Goal: Find specific page/section: Find specific page/section

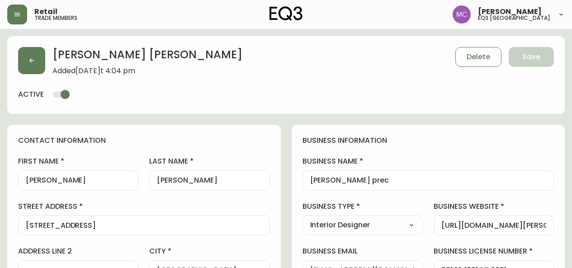
select select "BC"
select select "CA"
select select "CA_EN"
select select "Other"
select select "Interior Designer"
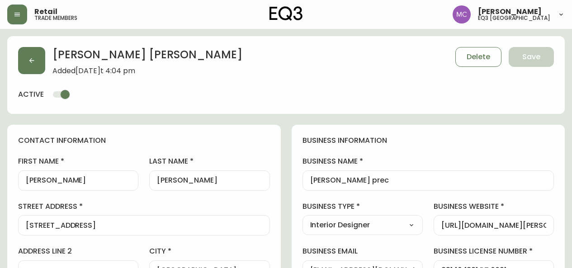
select select "cjw10z96p001r6gs00juufhhe"
select select "false"
click at [24, 61] on button "button" at bounding box center [31, 60] width 27 height 27
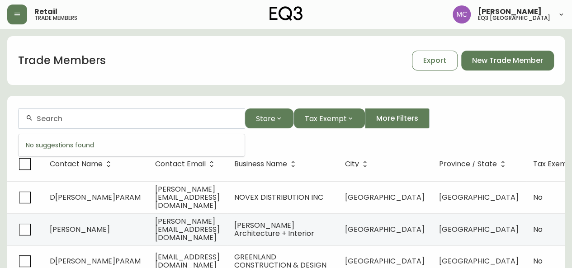
click at [38, 115] on input "text" at bounding box center [137, 118] width 201 height 9
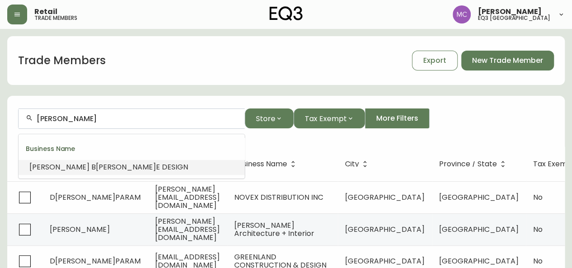
click at [51, 173] on li "[PERSON_NAME] E DESIGN" at bounding box center [132, 167] width 226 height 15
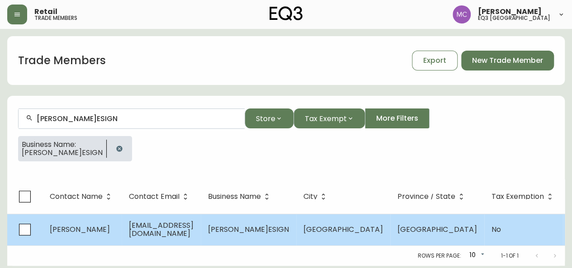
type input "[PERSON_NAME]ESIGN"
click at [61, 227] on span "[PERSON_NAME]" at bounding box center [80, 229] width 60 height 10
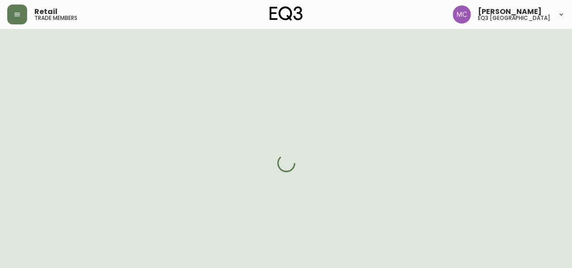
select select "BC"
select select "CA"
select select "CA_EN"
select select "Other"
select select "false"
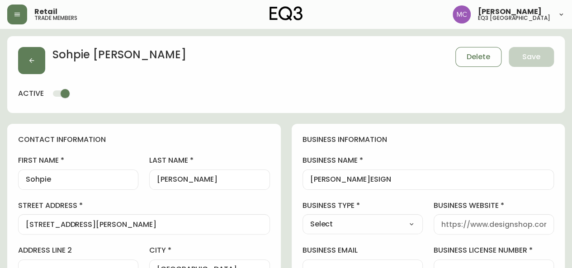
type input "EQ3 [GEOGRAPHIC_DATA]"
select select "cjw10z96p001r6gs00juufhhe"
click at [29, 64] on icon "button" at bounding box center [31, 60] width 7 height 7
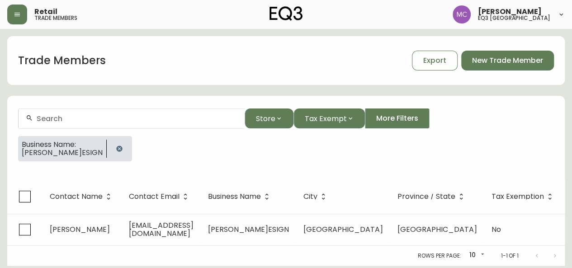
click at [80, 123] on div at bounding box center [132, 118] width 226 height 20
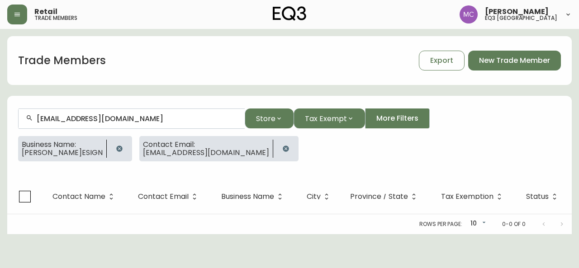
click at [277, 146] on button "button" at bounding box center [286, 149] width 18 height 18
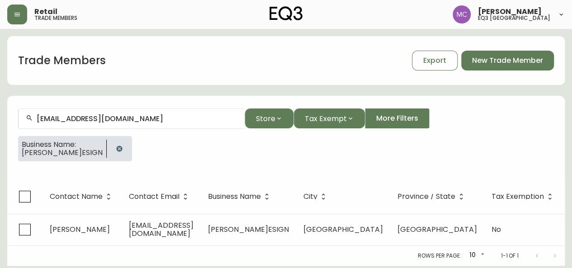
click at [157, 119] on input "[EMAIL_ADDRESS][DOMAIN_NAME]" at bounding box center [137, 118] width 201 height 9
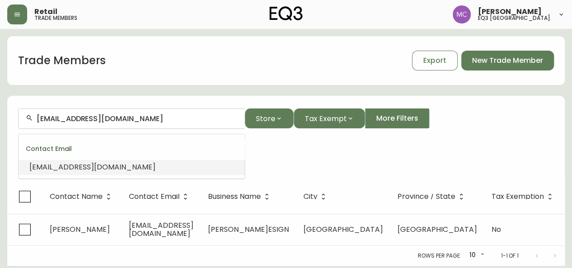
click at [157, 119] on input "[EMAIL_ADDRESS][DOMAIN_NAME]" at bounding box center [137, 118] width 201 height 9
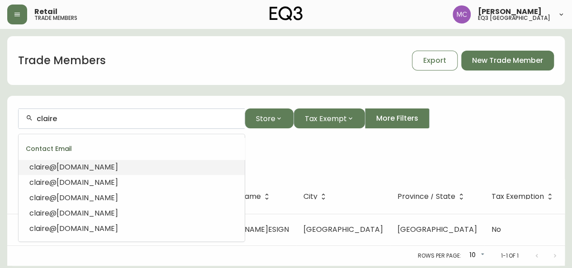
type input "[EMAIL_ADDRESS][DOMAIN_NAME]"
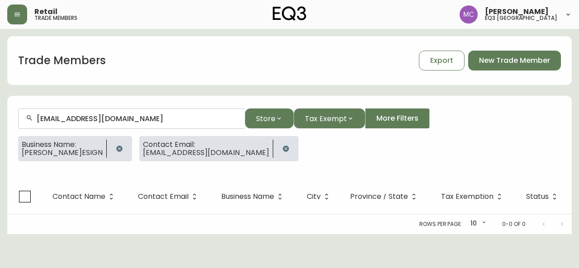
click at [277, 149] on button "button" at bounding box center [286, 149] width 18 height 18
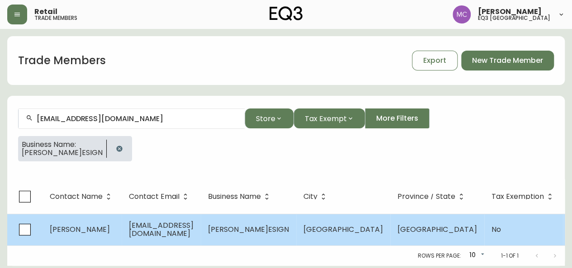
click at [169, 229] on span "[EMAIL_ADDRESS][DOMAIN_NAME]" at bounding box center [161, 229] width 65 height 19
select select "BC"
select select "CA"
select select "CA_EN"
select select "Other"
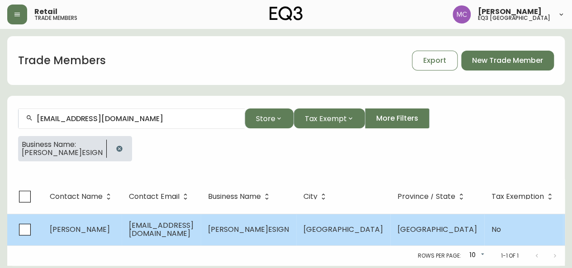
select select "false"
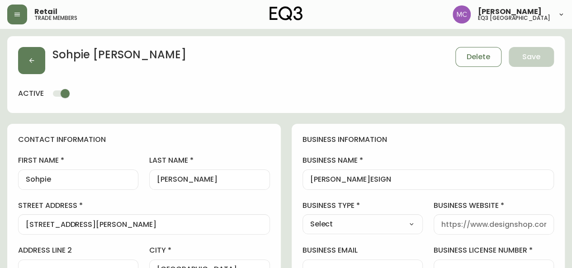
type input "EQ3 [GEOGRAPHIC_DATA]"
select select "cjw10z96p001r6gs00juufhhe"
click at [33, 57] on icon "button" at bounding box center [31, 60] width 7 height 7
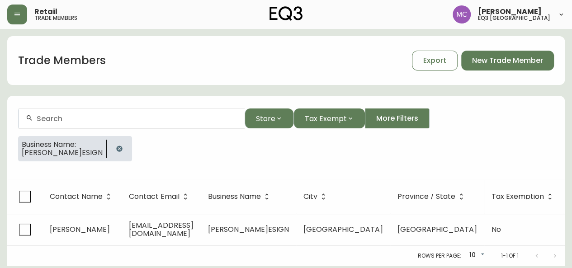
click at [50, 127] on div at bounding box center [132, 118] width 226 height 20
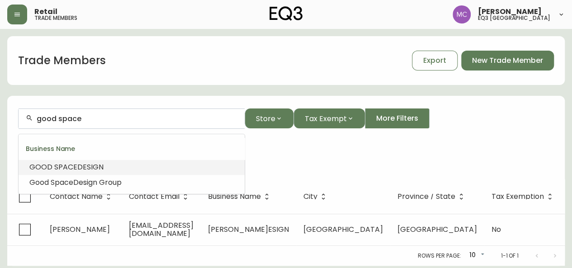
click at [55, 166] on span "SPACE" at bounding box center [65, 167] width 23 height 10
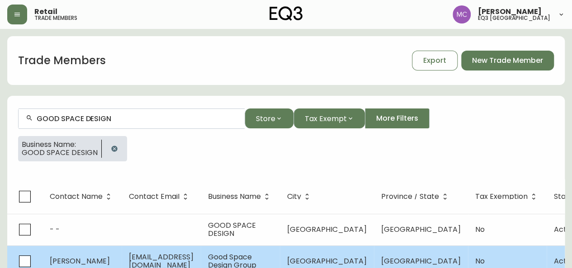
type input "GOOD SPACE DESIGN"
click at [84, 263] on span "[PERSON_NAME]" at bounding box center [80, 261] width 60 height 10
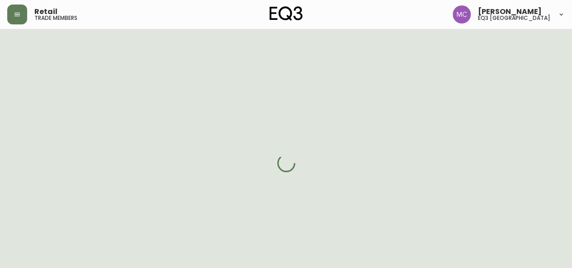
select select "BC"
select select "CA"
select select "CA_EN"
select select "Other"
select select "Interior Designer"
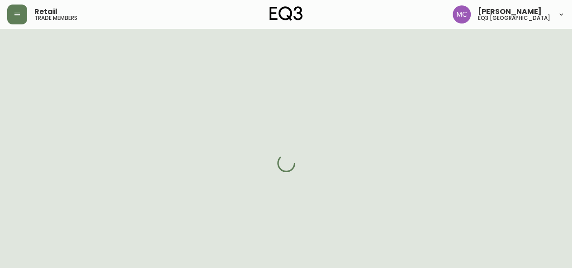
select select "false"
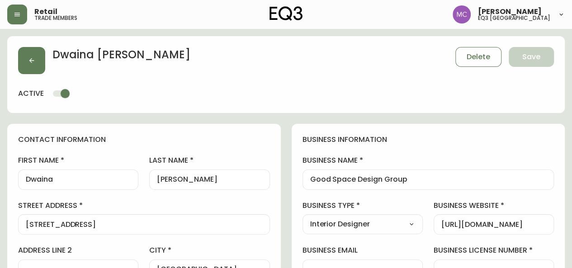
type input "EQ3 [GEOGRAPHIC_DATA]"
select select "cjw10z96p001r6gs00juufhhe"
drag, startPoint x: 60, startPoint y: 179, endPoint x: 3, endPoint y: 179, distance: 57.0
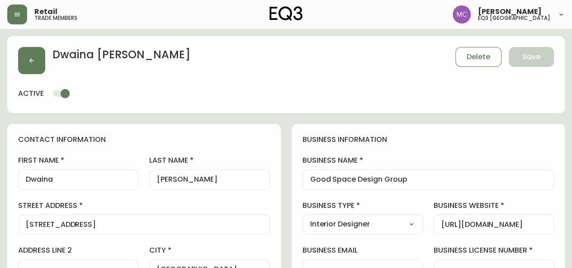
drag, startPoint x: 8, startPoint y: 181, endPoint x: 0, endPoint y: 181, distance: 8.1
drag, startPoint x: 56, startPoint y: 179, endPoint x: 0, endPoint y: 177, distance: 56.1
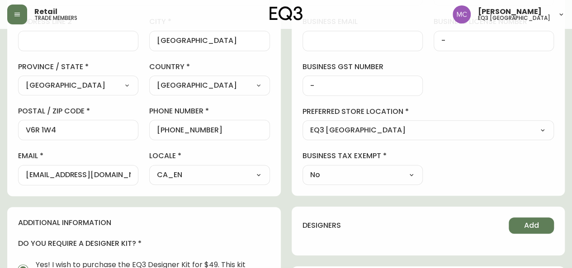
scroll to position [231, 0]
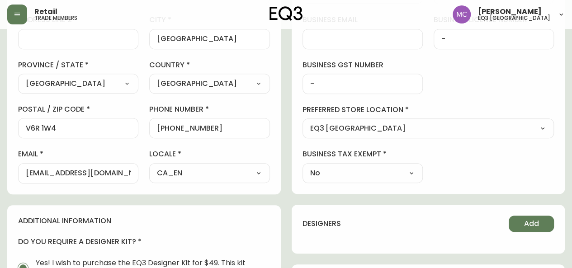
click at [69, 175] on input "[EMAIL_ADDRESS][DOMAIN_NAME]" at bounding box center [78, 173] width 105 height 9
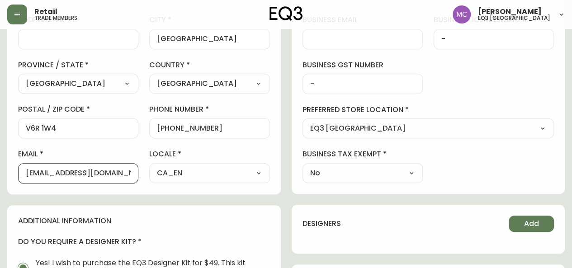
click at [69, 175] on input "[EMAIL_ADDRESS][DOMAIN_NAME]" at bounding box center [78, 173] width 105 height 9
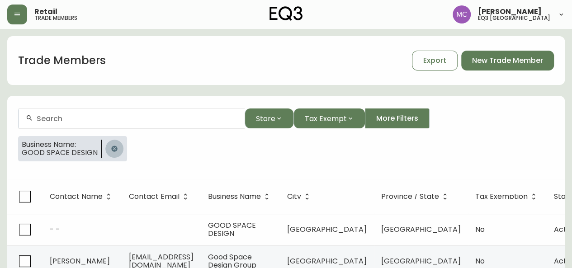
click at [118, 148] on button "button" at bounding box center [114, 149] width 18 height 18
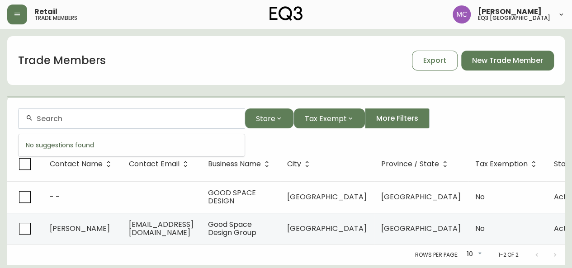
click at [70, 116] on input "text" at bounding box center [137, 118] width 201 height 9
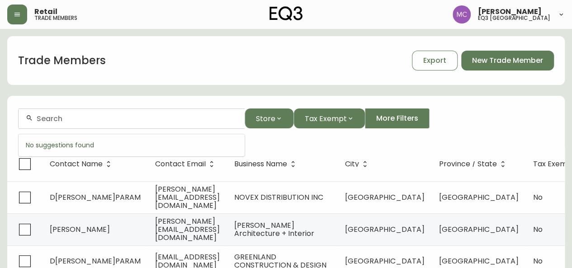
paste input "[PERSON_NAME][EMAIL_ADDRESS][DOMAIN_NAME]"
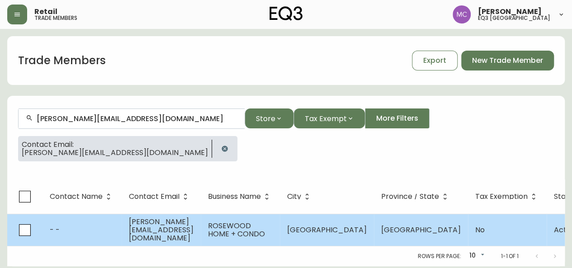
type input "[PERSON_NAME][EMAIL_ADDRESS][DOMAIN_NAME]"
click at [191, 233] on span "[PERSON_NAME][EMAIL_ADDRESS][DOMAIN_NAME]" at bounding box center [161, 230] width 65 height 27
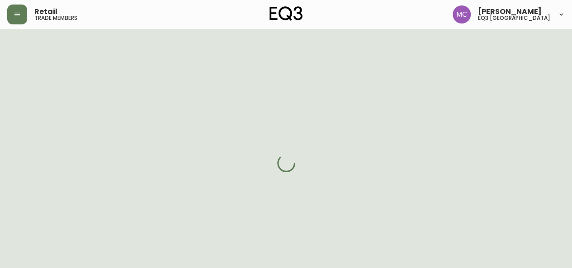
select select "BC"
select select "CA"
select select "CA_EN"
select select "Other"
select select "false"
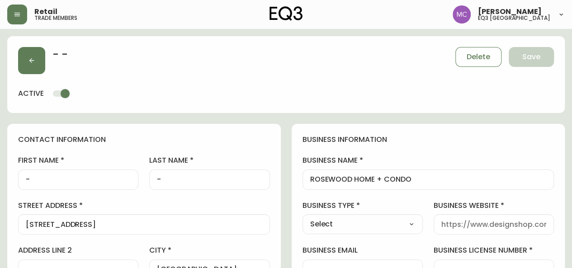
type input "EQ3 [GEOGRAPHIC_DATA]"
select select "cjw10z96p001r6gs00juufhhe"
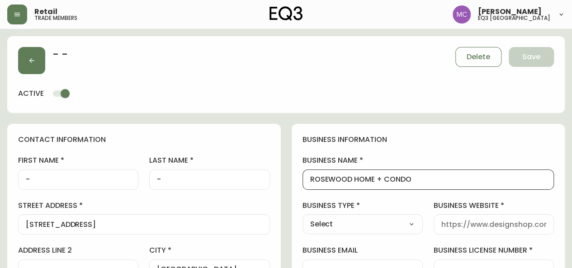
drag, startPoint x: 424, startPoint y: 179, endPoint x: 297, endPoint y: 174, distance: 126.7
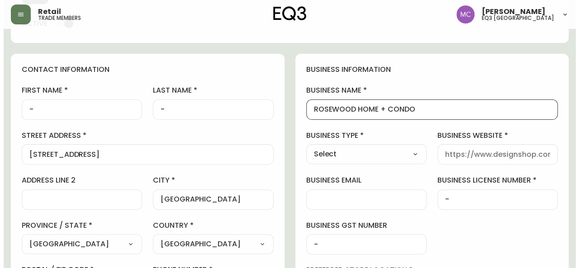
scroll to position [69, 0]
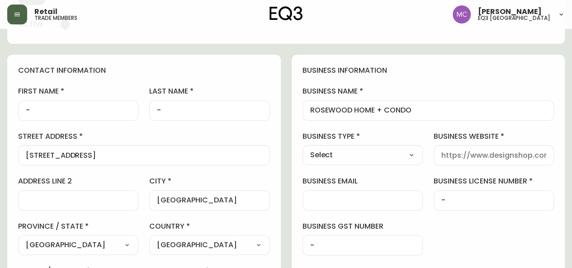
click at [15, 13] on icon "button" at bounding box center [17, 14] width 7 height 7
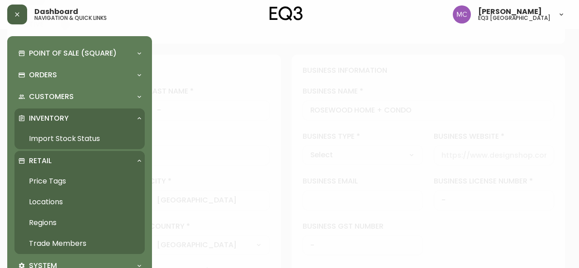
scroll to position [70, 0]
click at [54, 241] on link "Trade Members" at bounding box center [79, 243] width 130 height 21
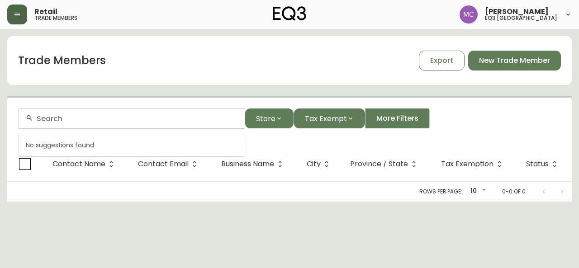
click at [53, 120] on input "text" at bounding box center [137, 118] width 201 height 9
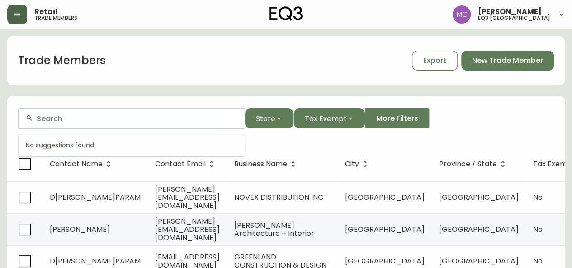
paste input "AQUILINI DEVELOPMENT"
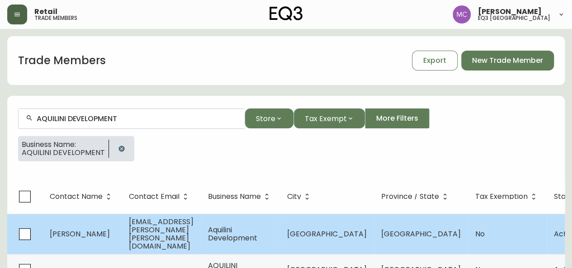
type input "AQUILINI DEVELOPMENT"
click at [97, 229] on td "[PERSON_NAME]" at bounding box center [81, 234] width 79 height 40
select select "BC"
select select "CA"
select select "CA_EN"
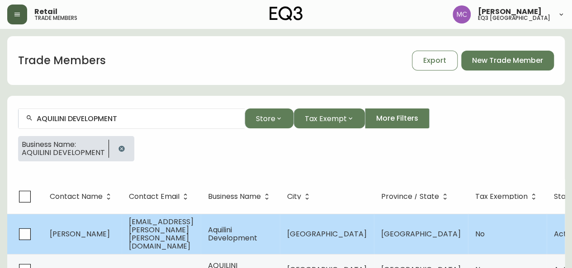
select select "Social Media"
select select "Home Builder"
select select "false"
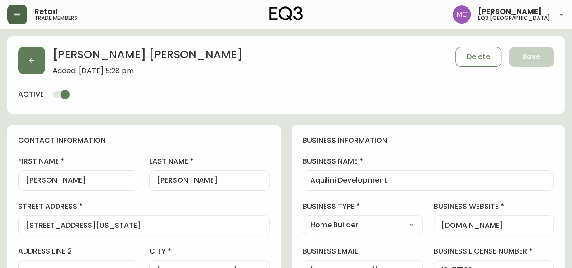
type input "EQ3 [GEOGRAPHIC_DATA]"
select select "cjw10z96p001r6gs00juufhhe"
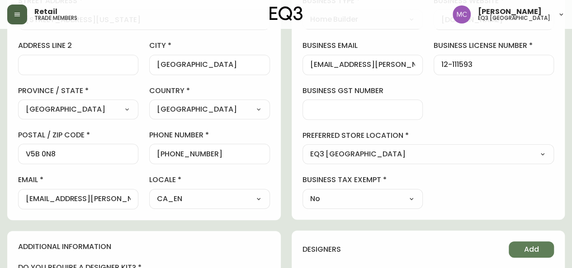
scroll to position [207, 0]
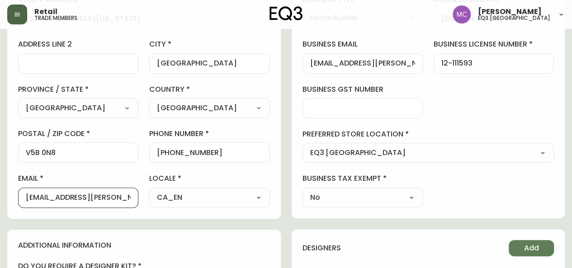
drag, startPoint x: 127, startPoint y: 194, endPoint x: 21, endPoint y: 176, distance: 107.8
click at [21, 176] on div "email [PERSON_NAME][EMAIL_ADDRESS][PERSON_NAME][DOMAIN_NAME]" at bounding box center [78, 191] width 120 height 34
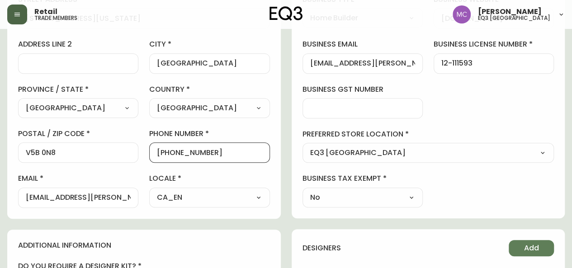
drag, startPoint x: 212, startPoint y: 152, endPoint x: 165, endPoint y: 149, distance: 46.7
click at [165, 149] on input "[PHONE_NUMBER]" at bounding box center [209, 152] width 105 height 9
